Goal: Task Accomplishment & Management: Use online tool/utility

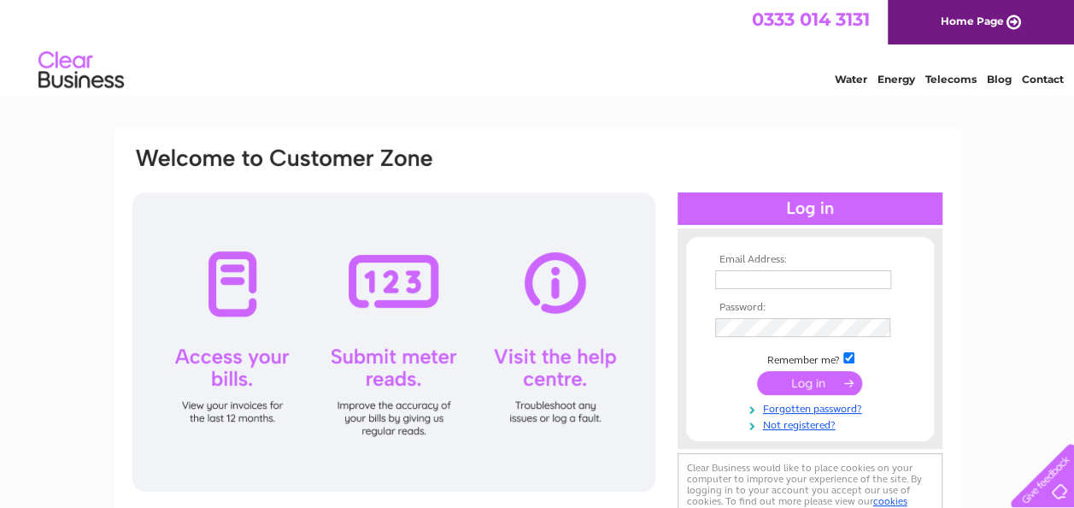
type input "drpriceandson@yahoo.co.uk"
click at [826, 387] on input "submit" at bounding box center [809, 383] width 105 height 24
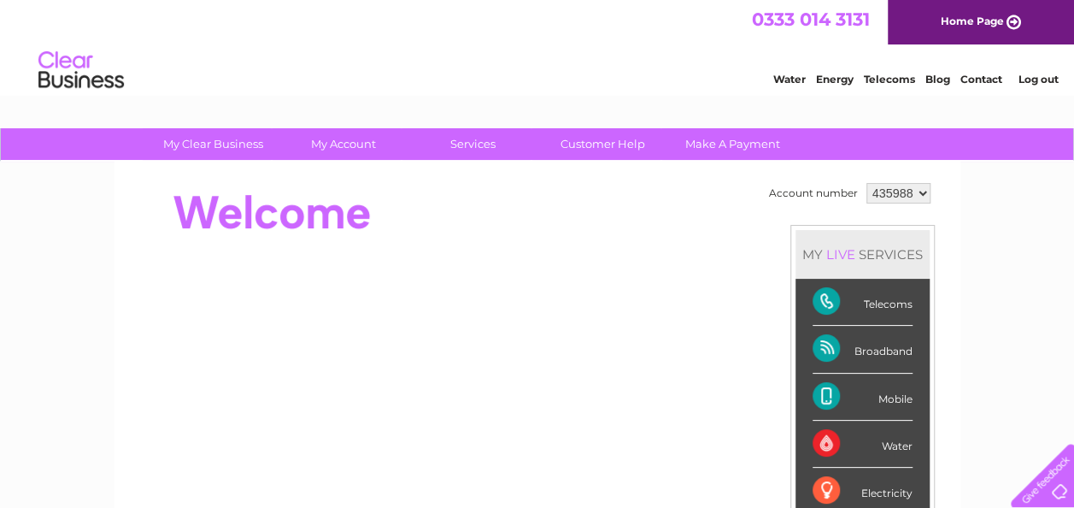
click at [844, 492] on div "Electricity" at bounding box center [863, 490] width 100 height 47
click at [915, 195] on select "435988 447357" at bounding box center [898, 193] width 64 height 21
click at [922, 191] on select "435988 447357" at bounding box center [898, 193] width 64 height 21
click at [920, 191] on select "435988 447357" at bounding box center [898, 193] width 64 height 21
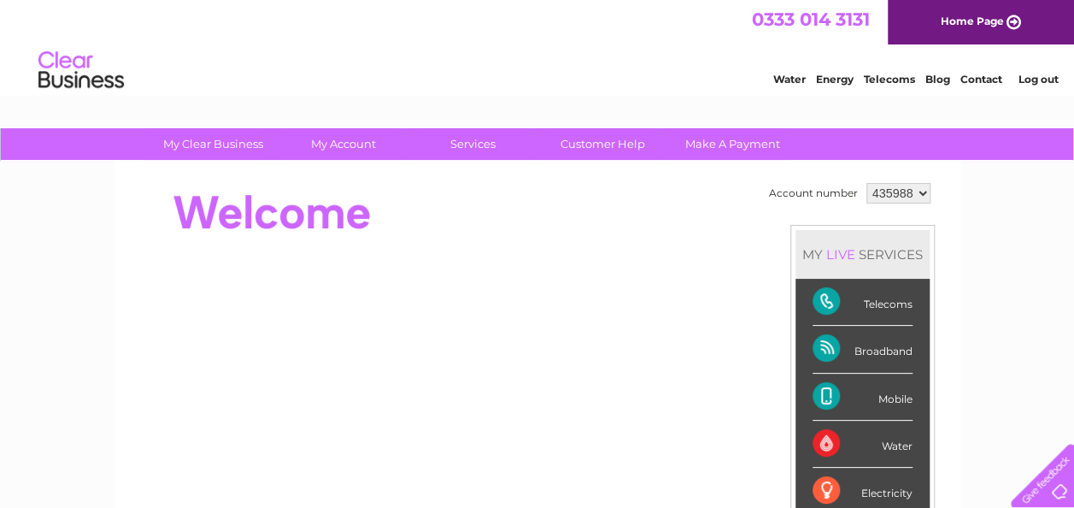
click at [891, 193] on select "435988 447357" at bounding box center [898, 193] width 64 height 21
click at [914, 195] on select "435988 447357" at bounding box center [898, 193] width 64 height 21
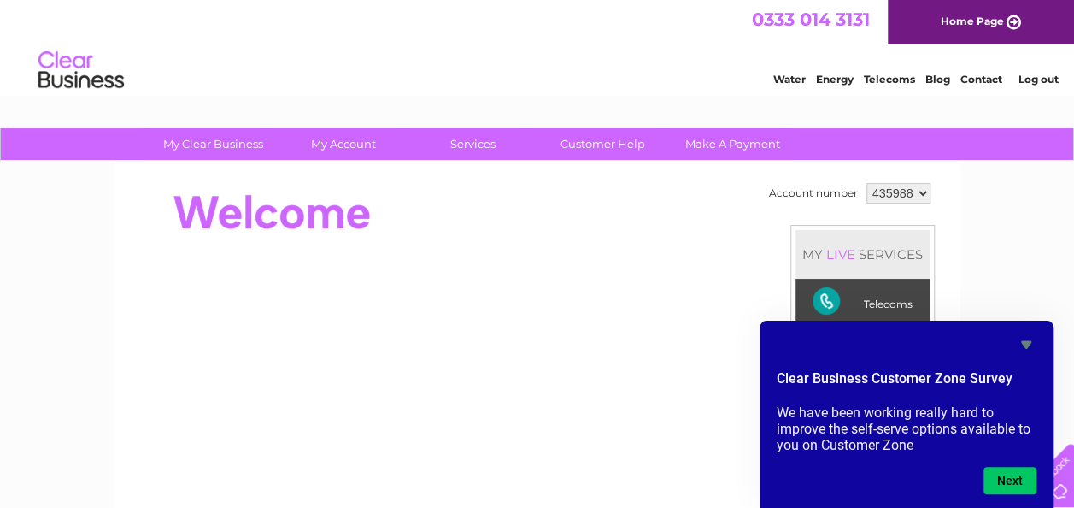
click at [1023, 344] on icon "Hide survey" at bounding box center [1026, 345] width 10 height 8
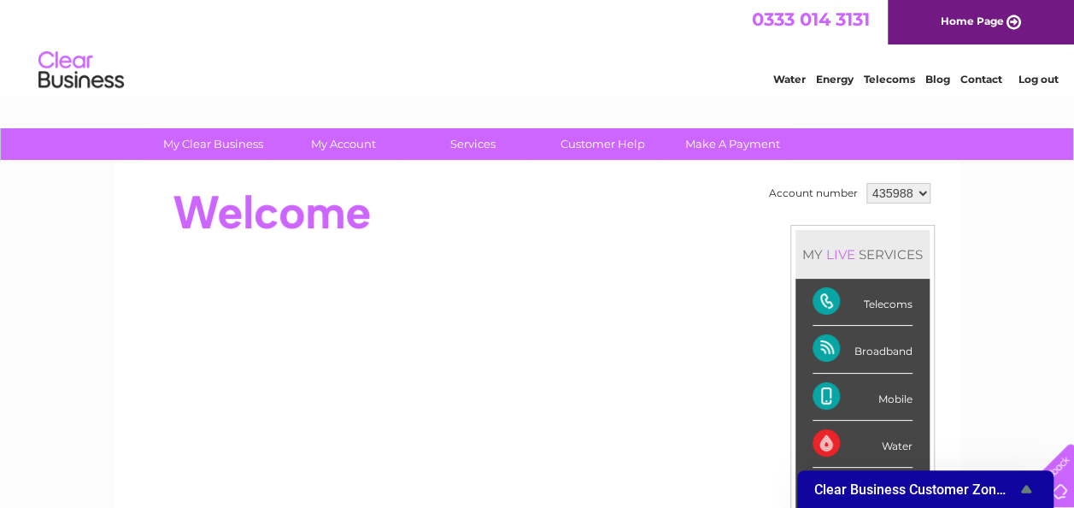
click at [919, 187] on select "435988 447357" at bounding box center [898, 193] width 64 height 21
select select "447357"
click at [866, 183] on select "435988 447357" at bounding box center [898, 193] width 64 height 21
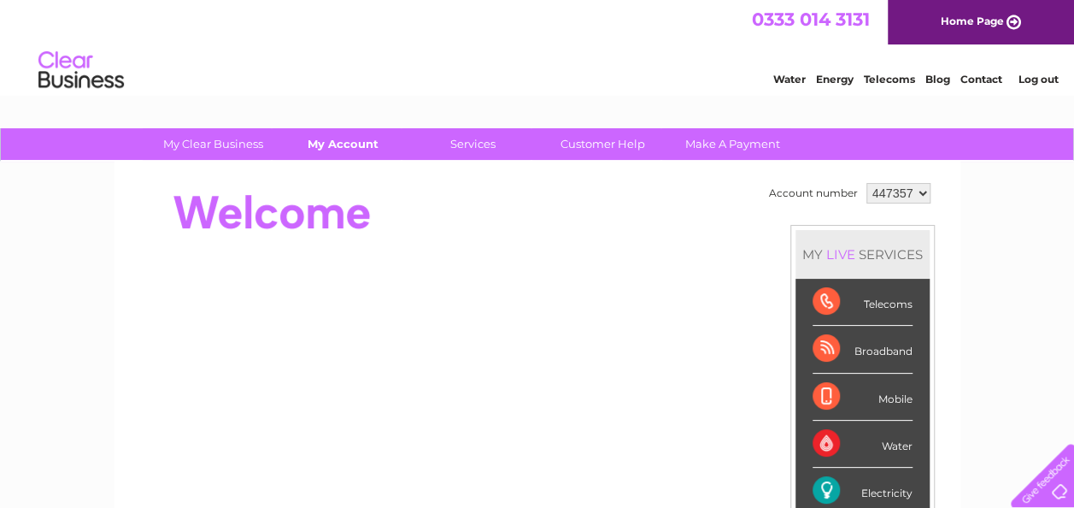
drag, startPoint x: 0, startPoint y: 0, endPoint x: 355, endPoint y: 147, distance: 383.9
click at [355, 147] on link "My Account" at bounding box center [343, 144] width 141 height 32
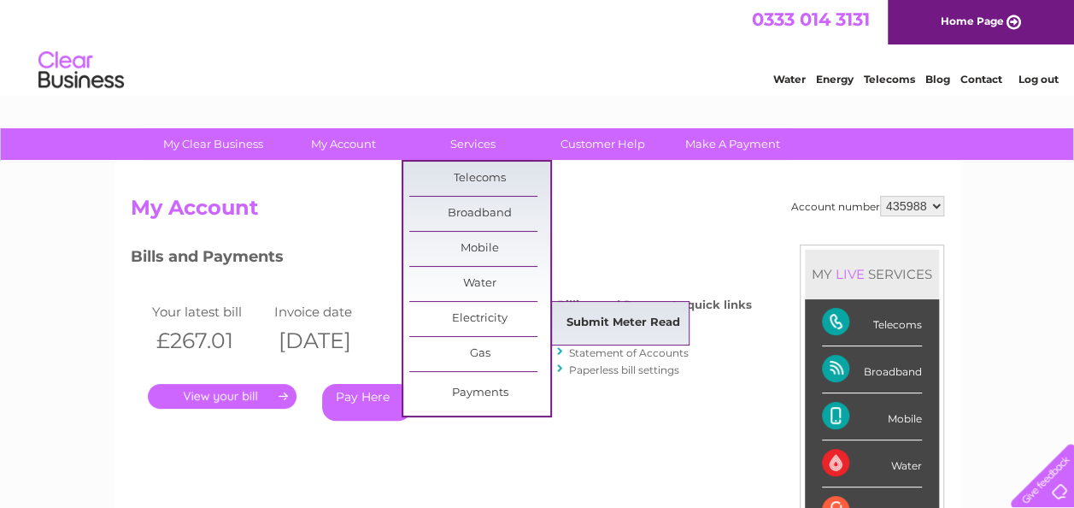
click at [632, 326] on link "Submit Meter Read" at bounding box center [623, 323] width 141 height 34
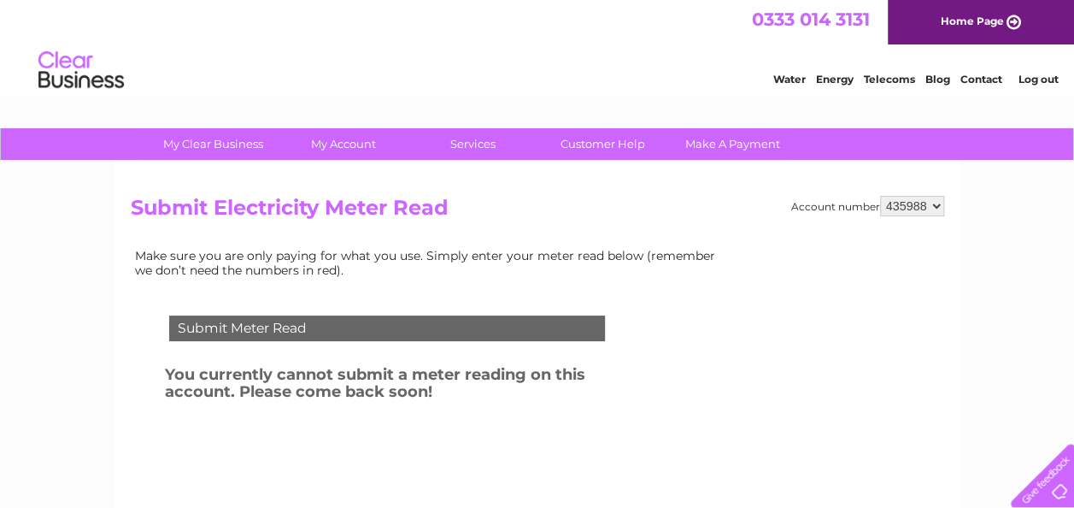
click at [938, 205] on select "435988 447357" at bounding box center [912, 206] width 64 height 21
select select "447357"
click at [880, 196] on select "435988 447357" at bounding box center [912, 206] width 64 height 21
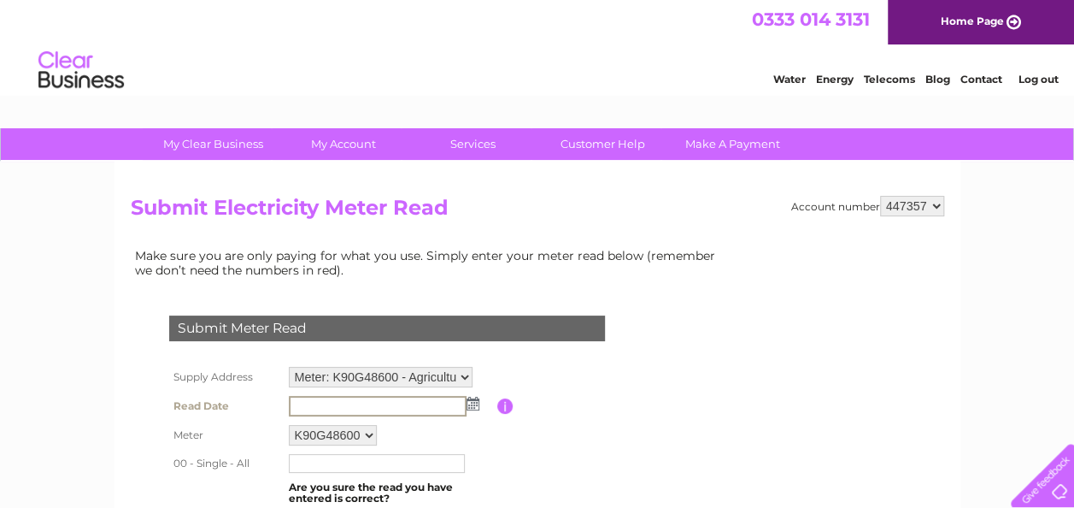
click at [461, 400] on input "text" at bounding box center [378, 406] width 178 height 21
click at [478, 402] on td at bounding box center [391, 404] width 213 height 27
click at [472, 402] on img at bounding box center [471, 403] width 13 height 14
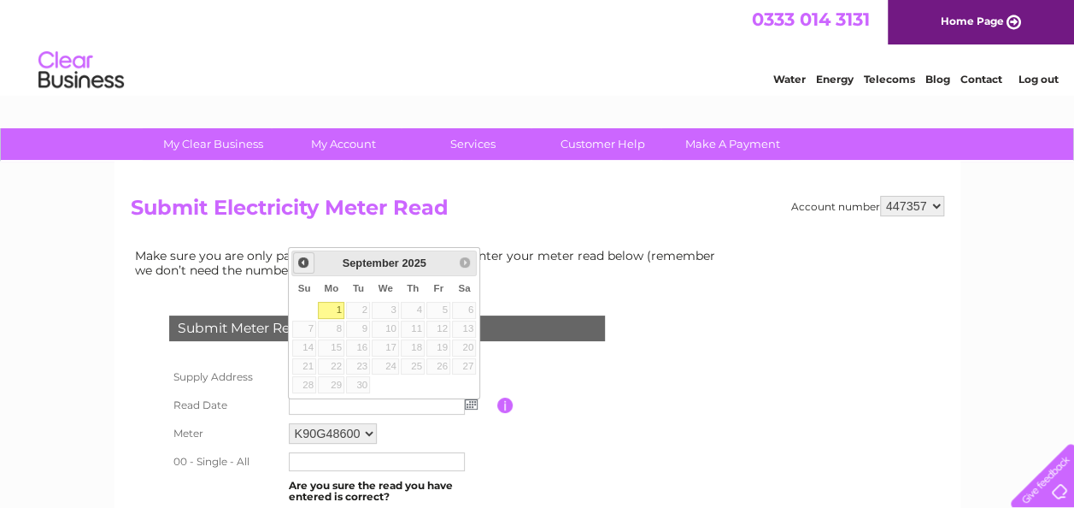
click at [304, 261] on span "Prev" at bounding box center [304, 262] width 14 height 14
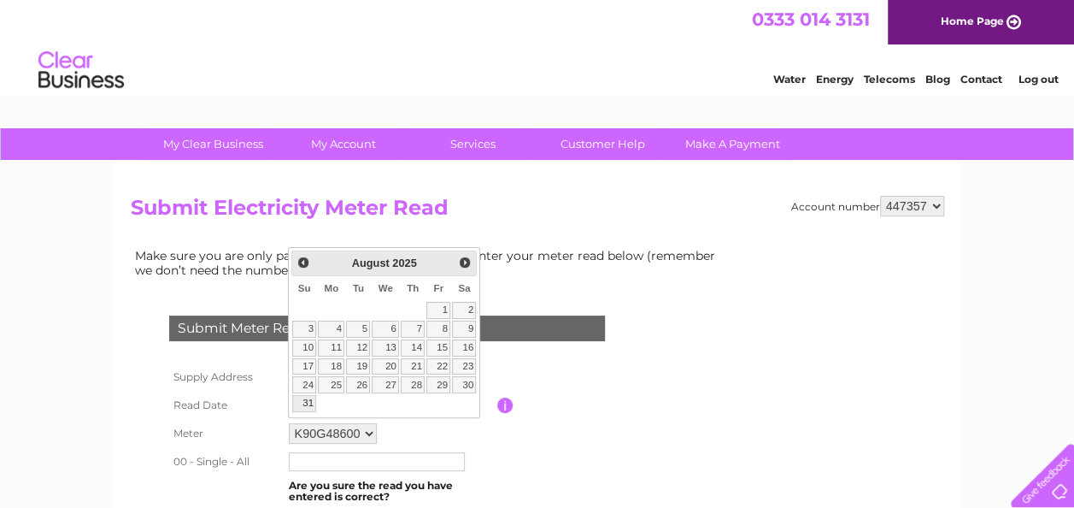
click at [302, 400] on link "31" at bounding box center [304, 403] width 24 height 17
type input "2025/08/31"
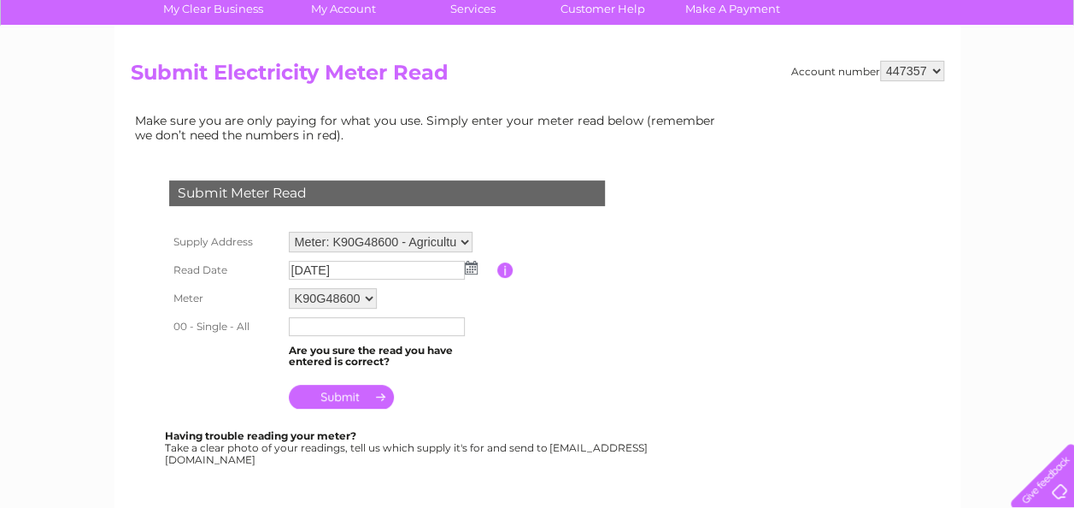
scroll to position [148, 0]
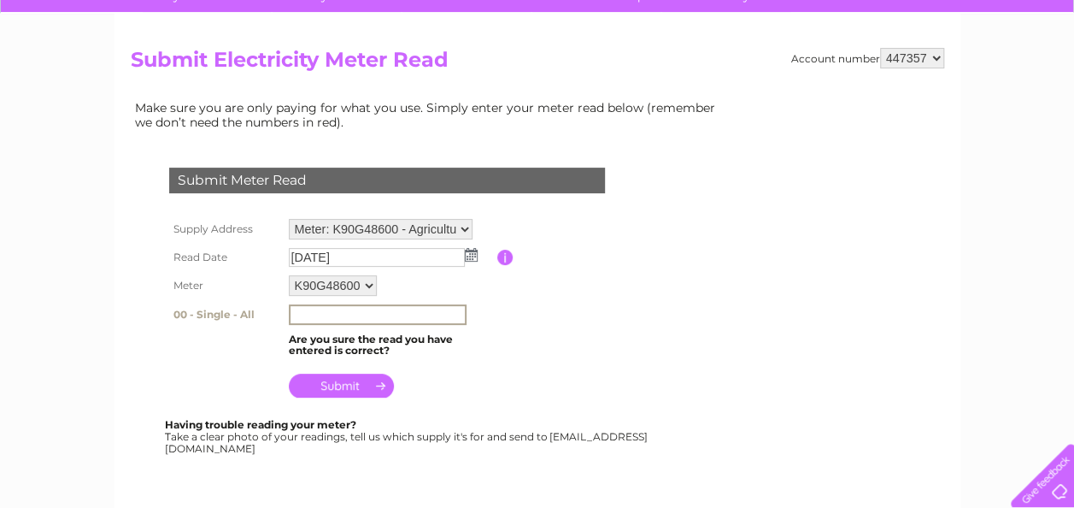
click at [433, 307] on input "text" at bounding box center [378, 314] width 178 height 21
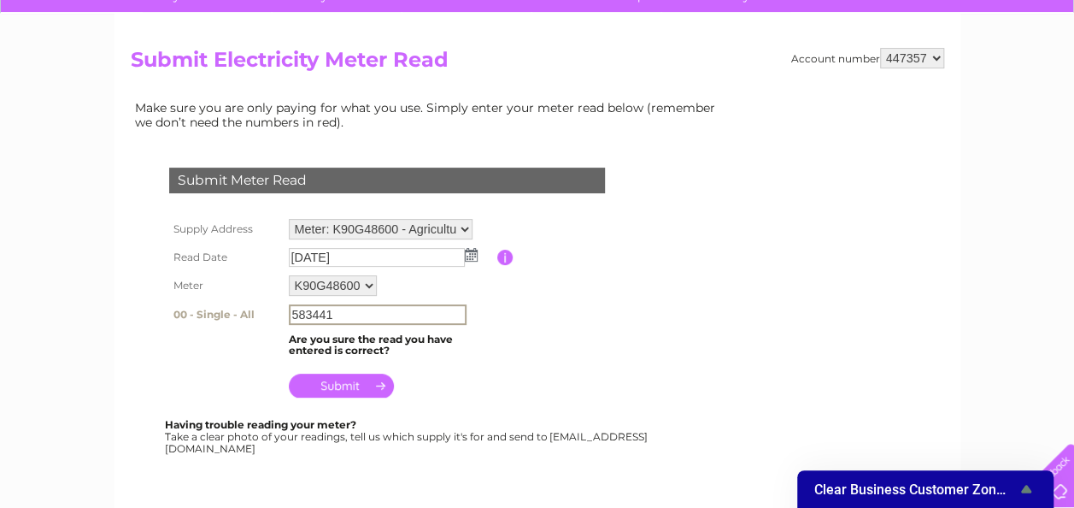
type input "583441"
click at [373, 384] on input "submit" at bounding box center [341, 384] width 105 height 24
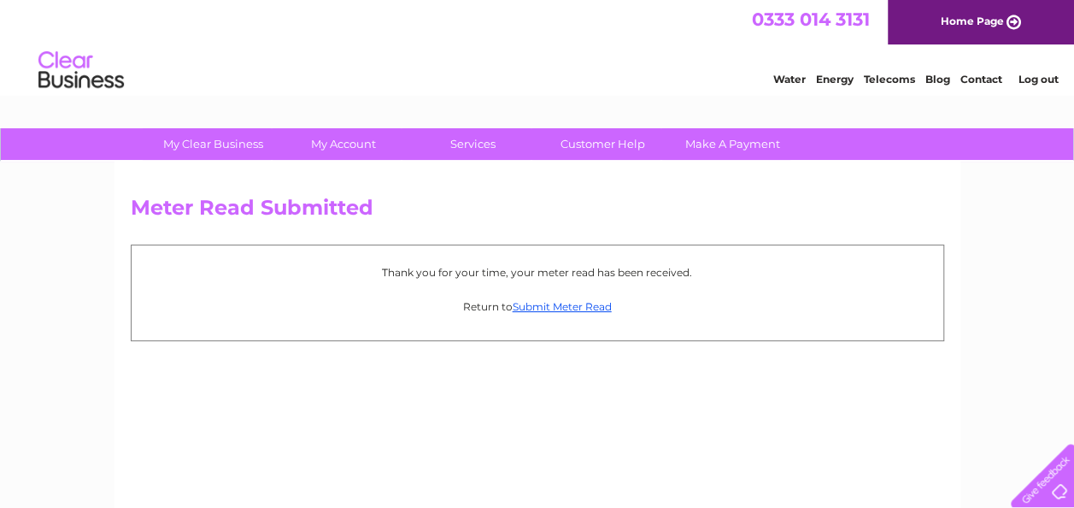
click at [1036, 79] on link "Log out" at bounding box center [1038, 79] width 40 height 13
